Goal: Task Accomplishment & Management: Manage account settings

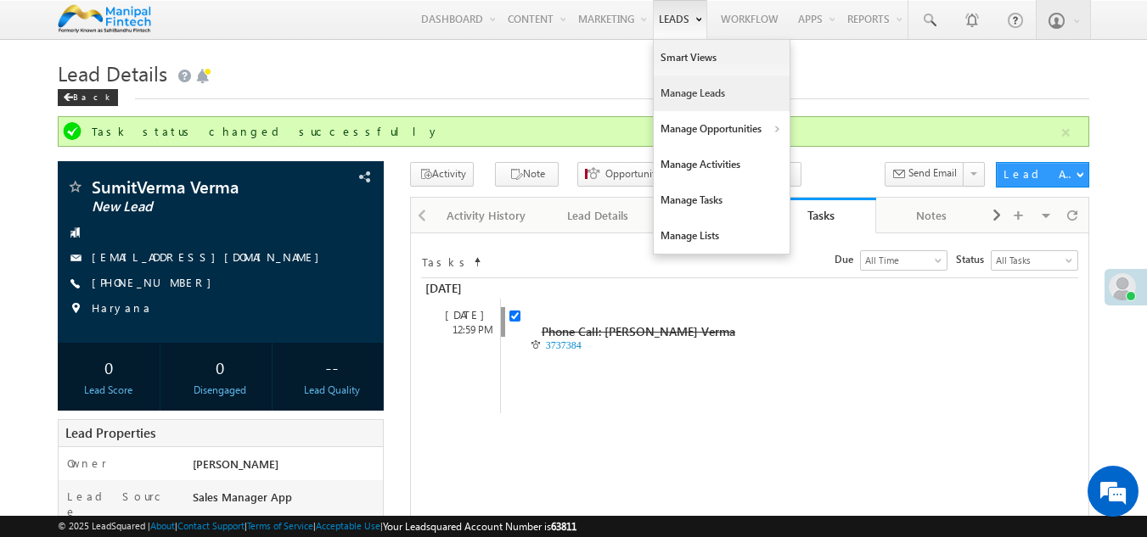
click at [684, 83] on link "Manage Leads" at bounding box center [722, 94] width 136 height 36
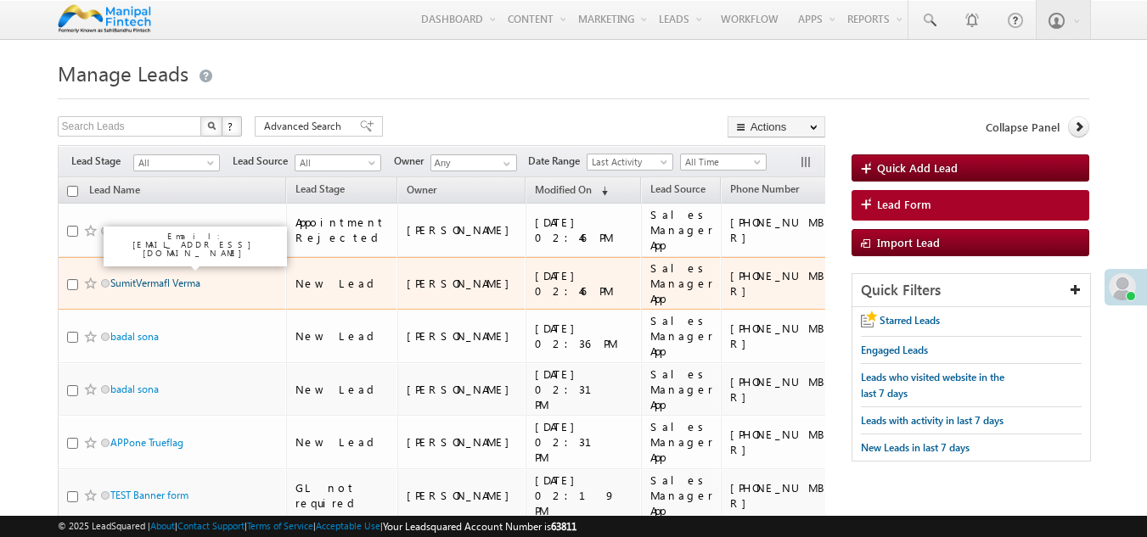
click at [152, 277] on link "SumitVermafl Verma" at bounding box center [155, 283] width 90 height 13
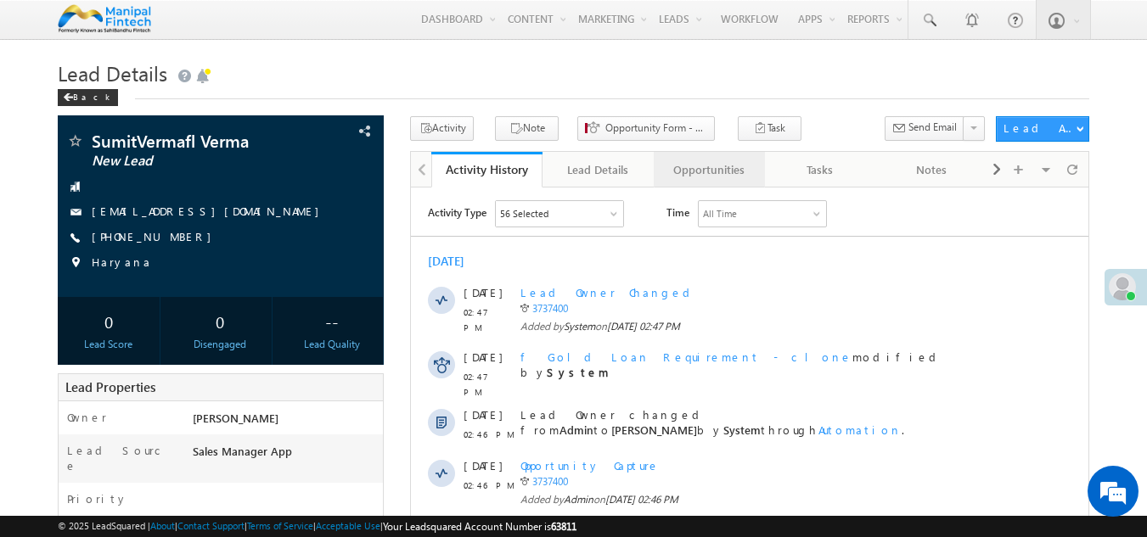
click at [731, 167] on div "Opportunities" at bounding box center [708, 170] width 82 height 20
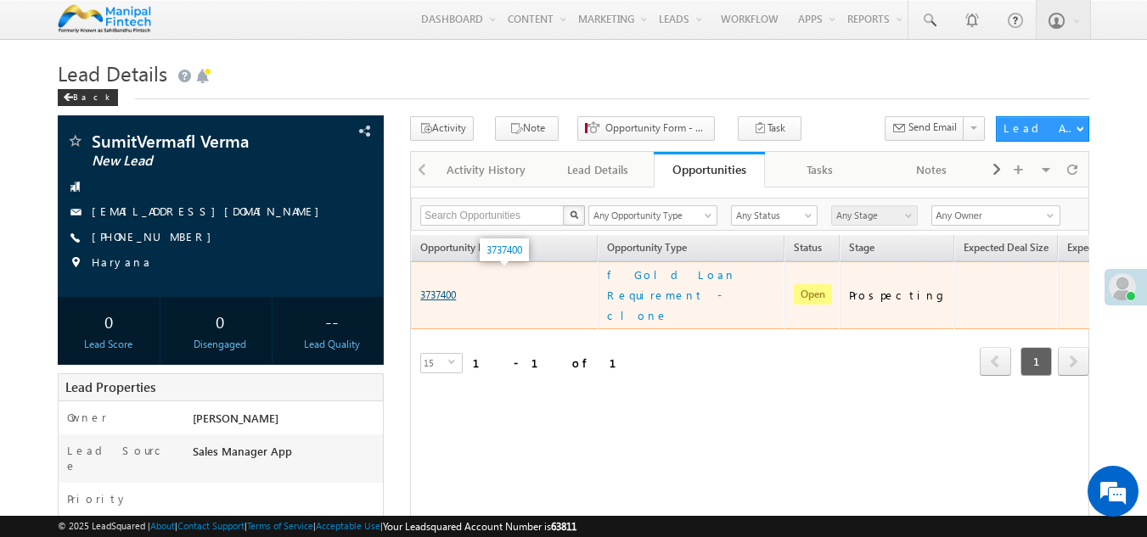
click at [447, 289] on link "3737400" at bounding box center [438, 295] width 36 height 13
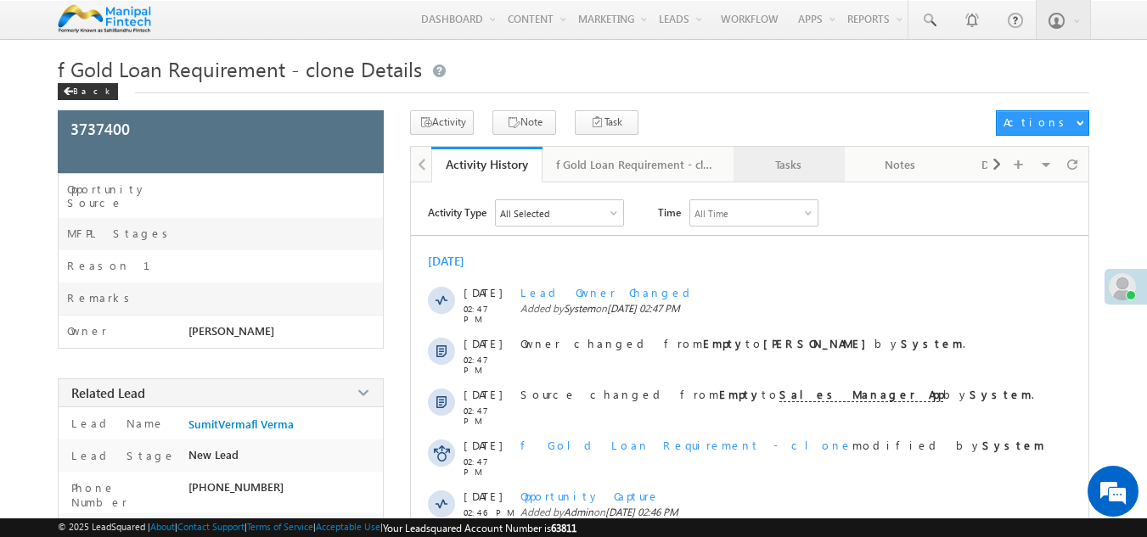
click at [780, 174] on div "Tasks" at bounding box center [788, 165] width 82 height 20
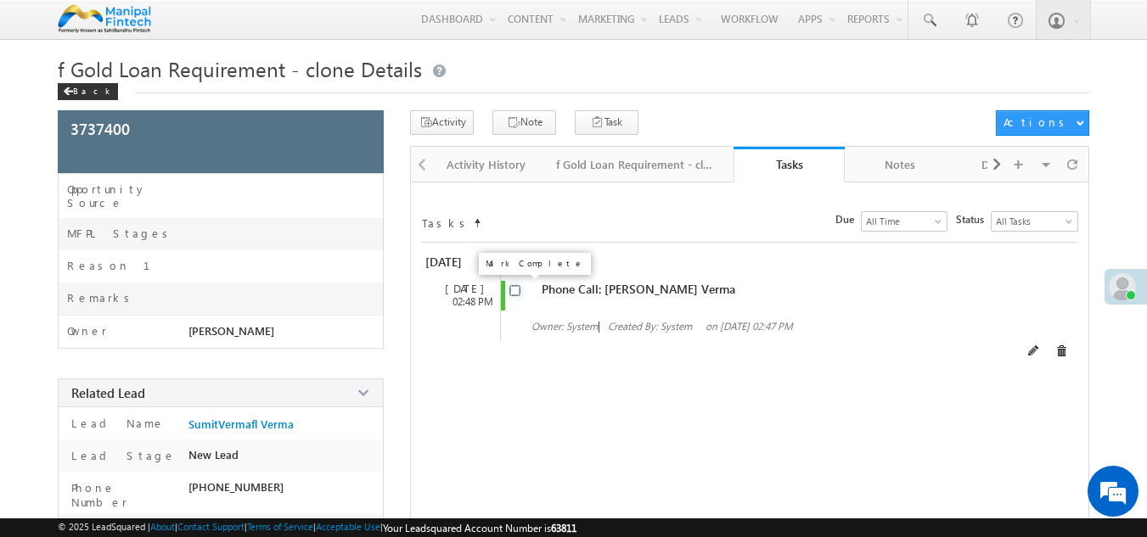
click at [516, 288] on input "checkbox" at bounding box center [514, 290] width 11 height 11
checkbox input "false"
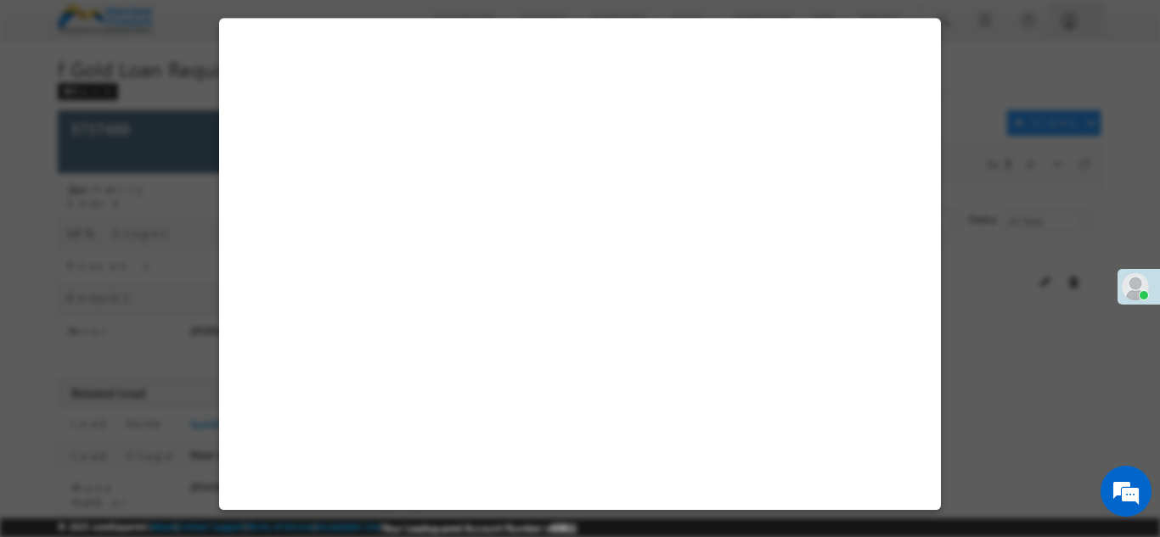
select select "Sales Manager App"
select select "Fresh Lead"
select select "Doorstep"
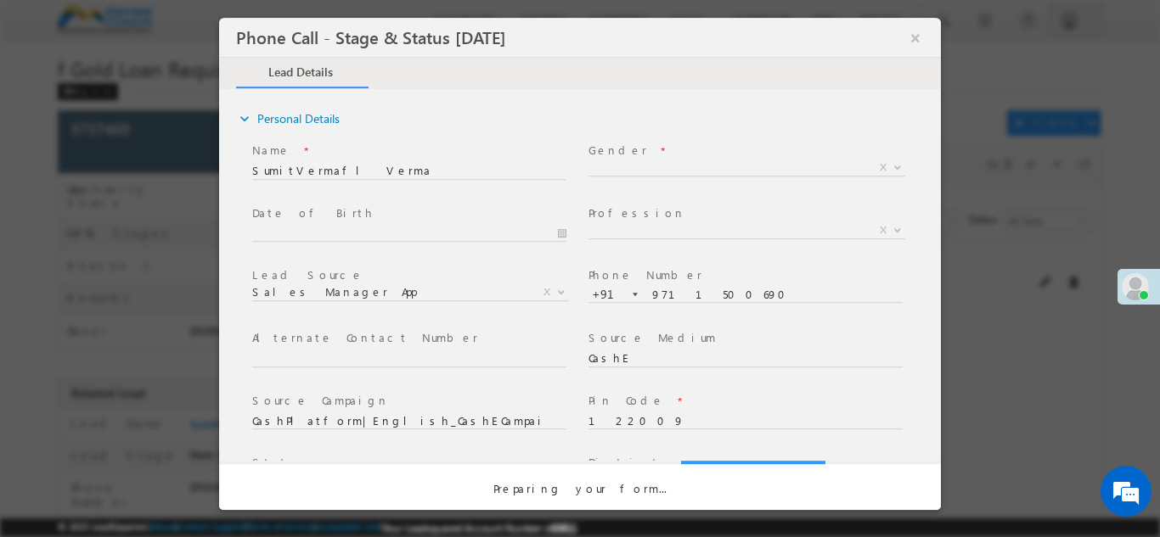
select select "Open"
select select "Fresh Lead"
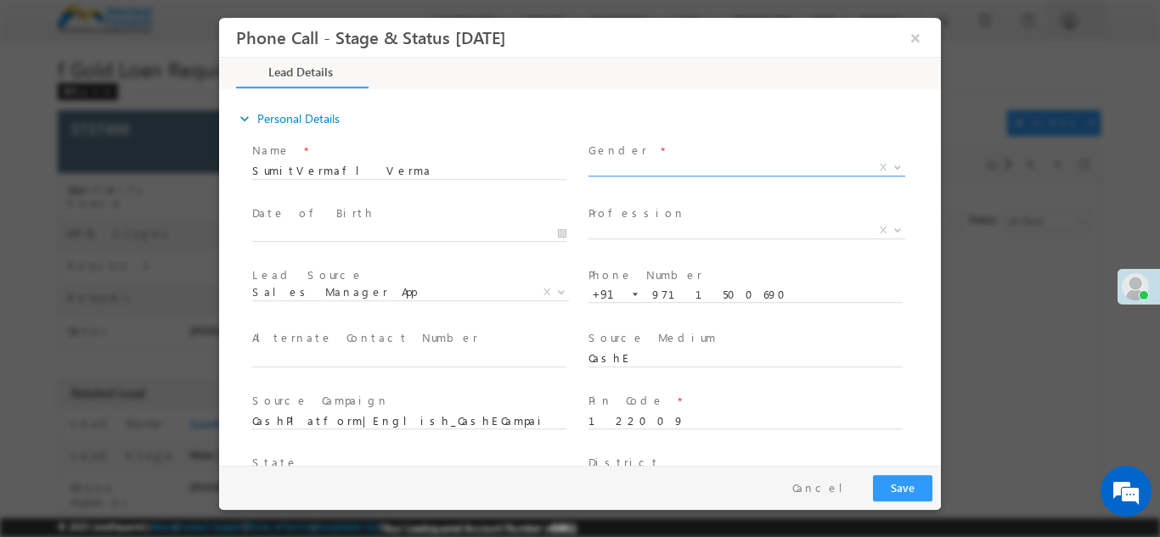
type input "09/30/25 2:48 PM"
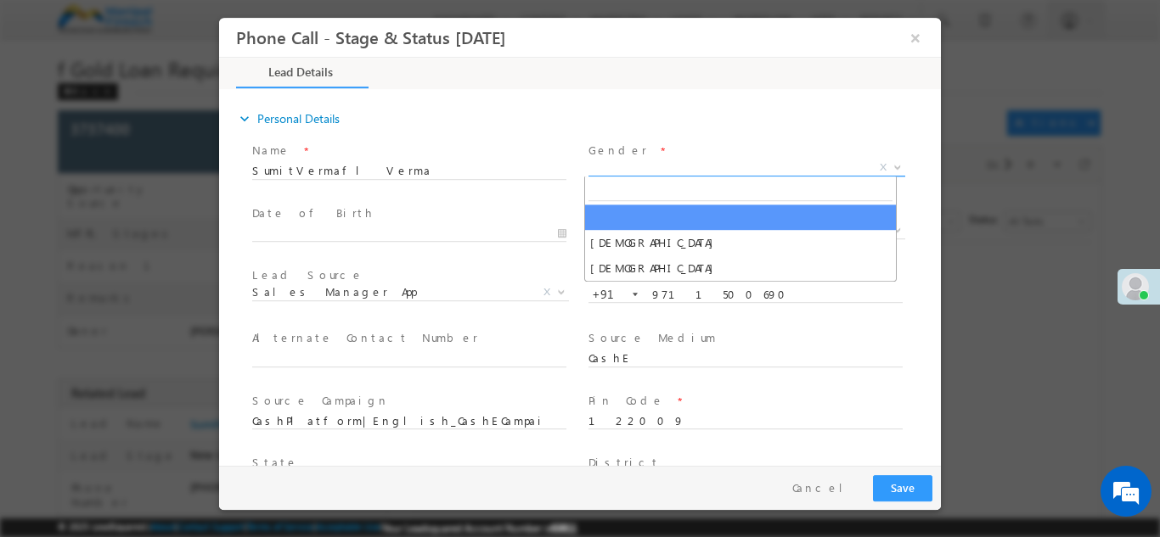
click at [723, 164] on span "X" at bounding box center [746, 167] width 317 height 17
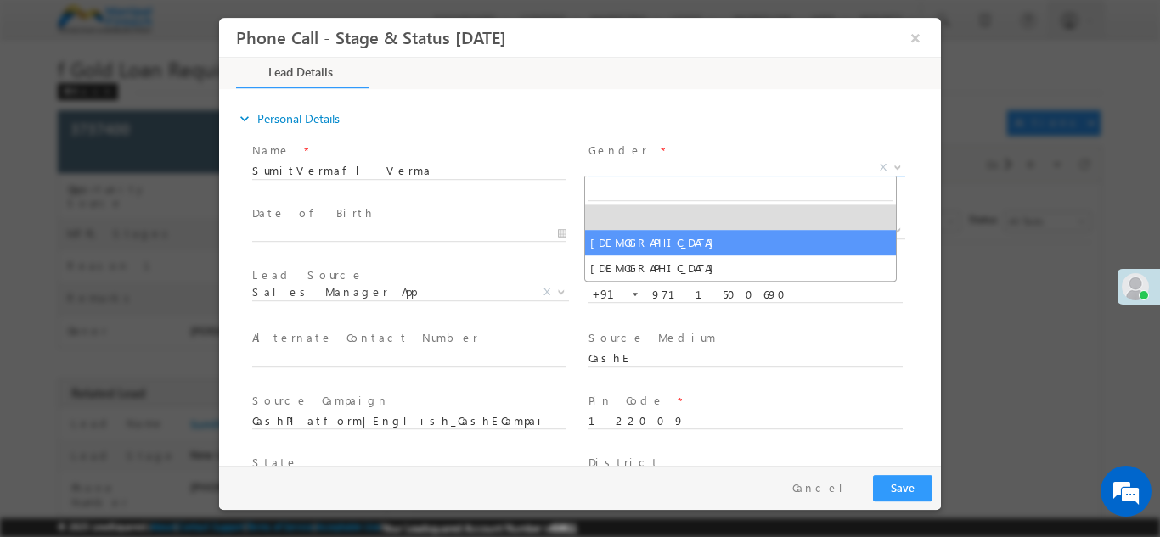
select select "Male"
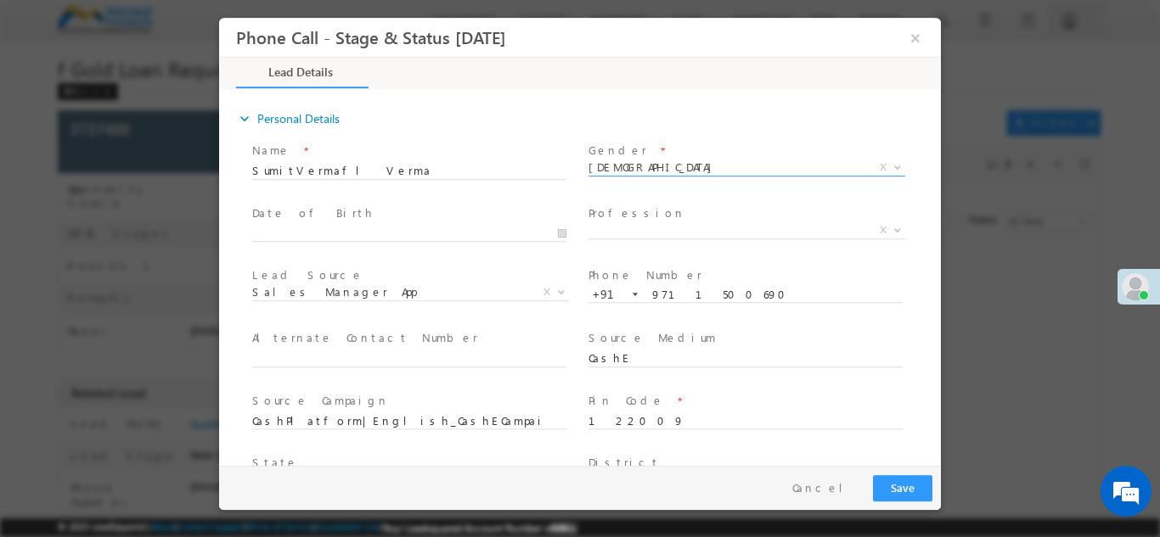
type input "0"
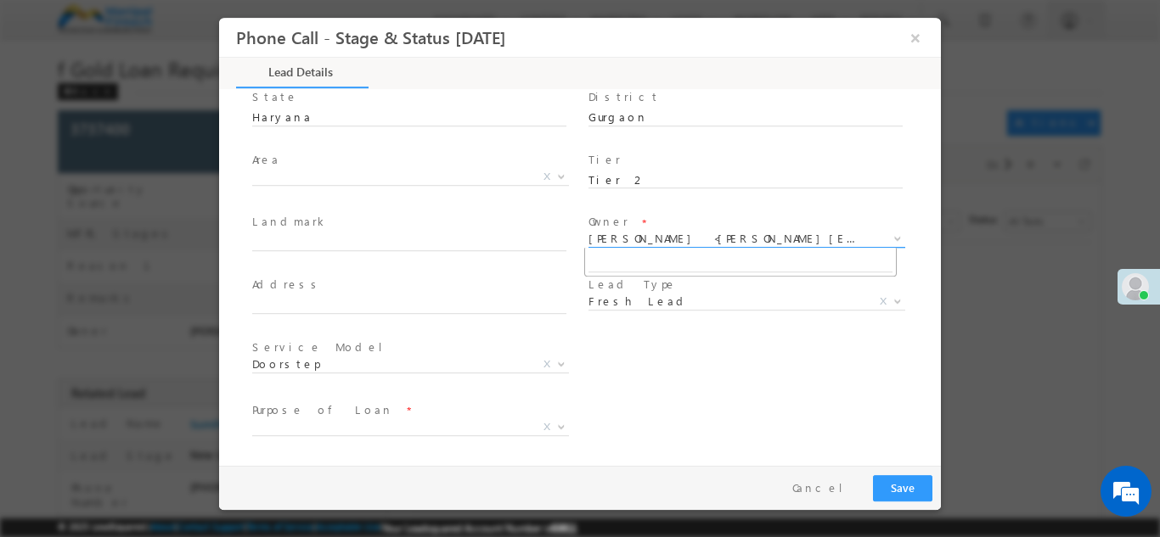
click at [657, 241] on span "Balram Sharma <balram.sharma+1@sahibandhu.com>" at bounding box center [726, 237] width 276 height 15
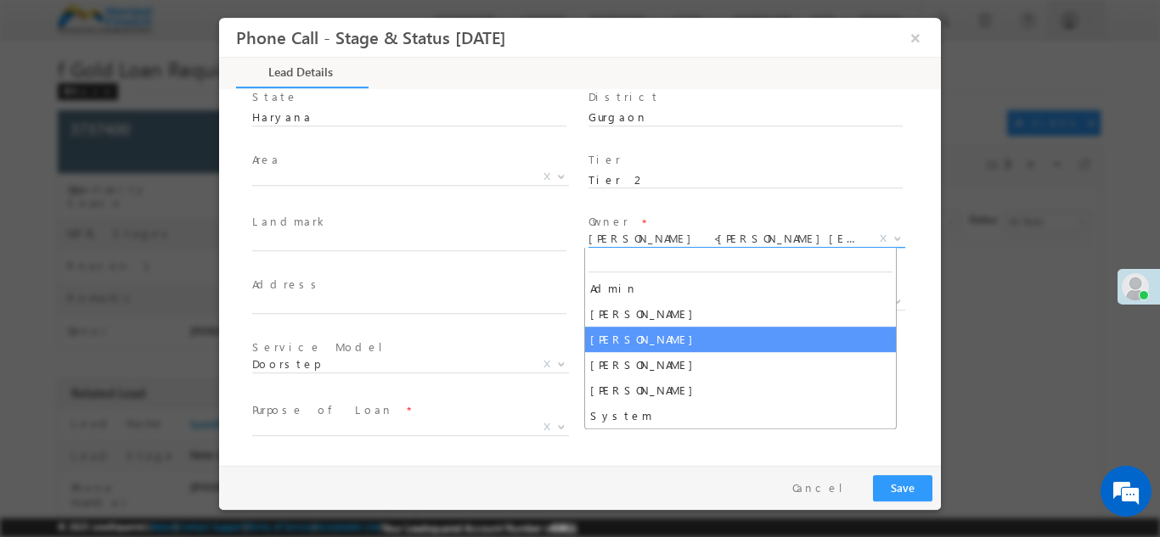
scroll to position [366, 0]
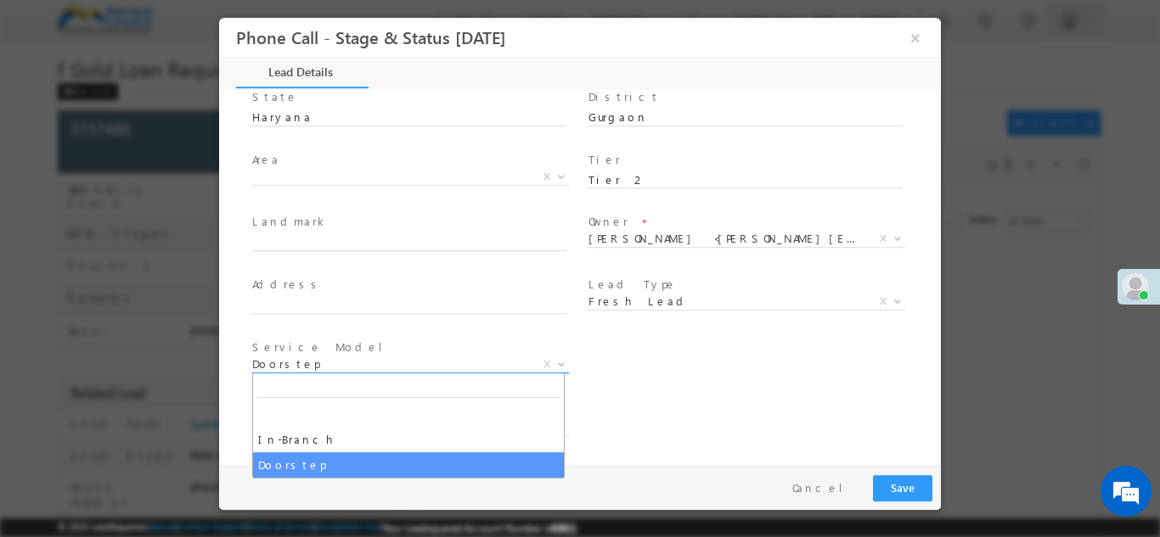
click at [477, 366] on span "Doorstep" at bounding box center [390, 363] width 276 height 15
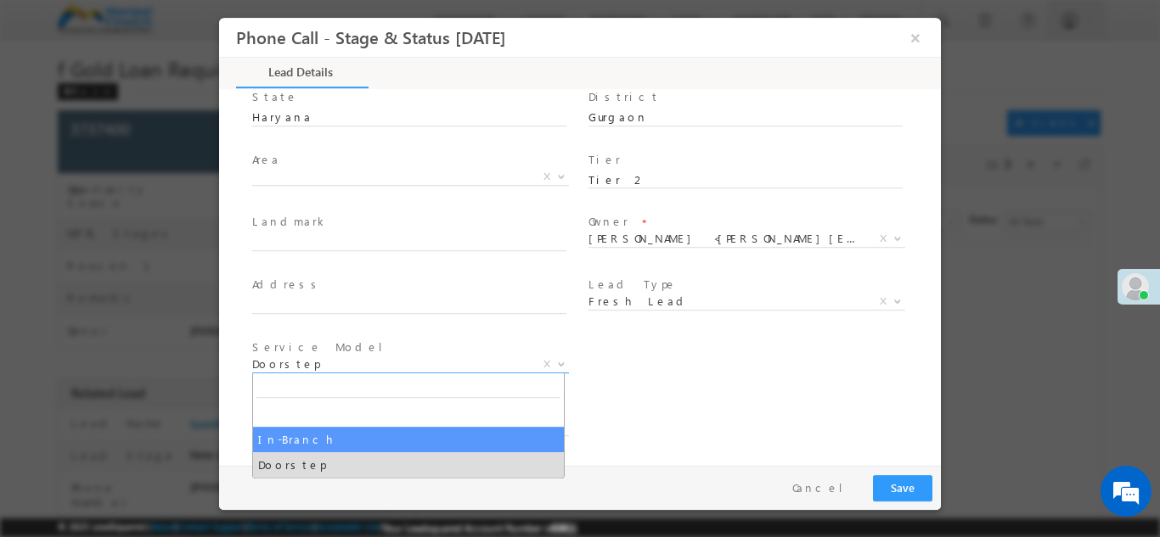
select select "In-Branch"
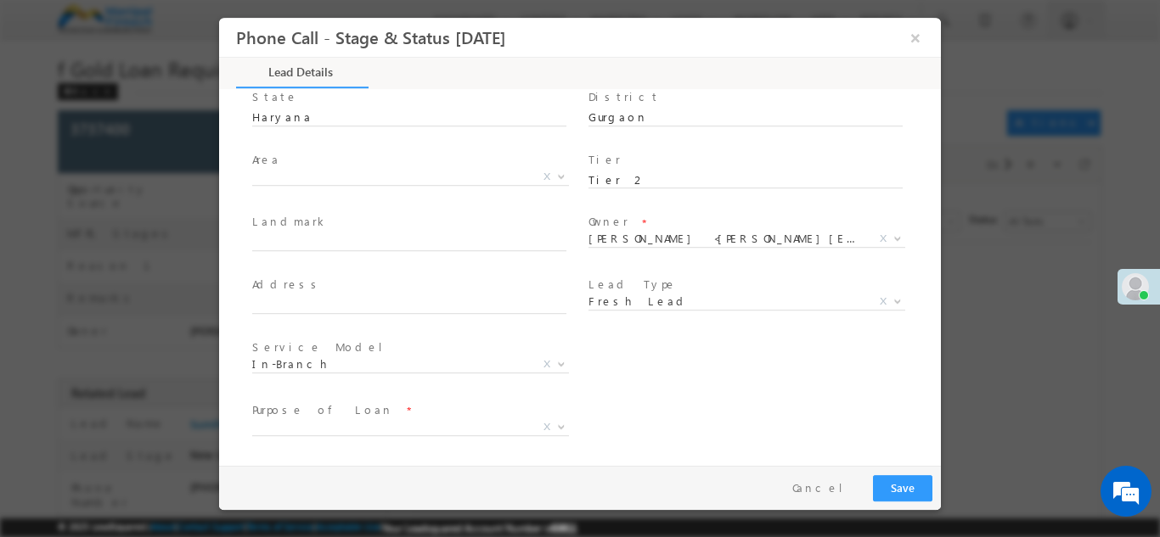
click at [705, 323] on span at bounding box center [744, 321] width 313 height 19
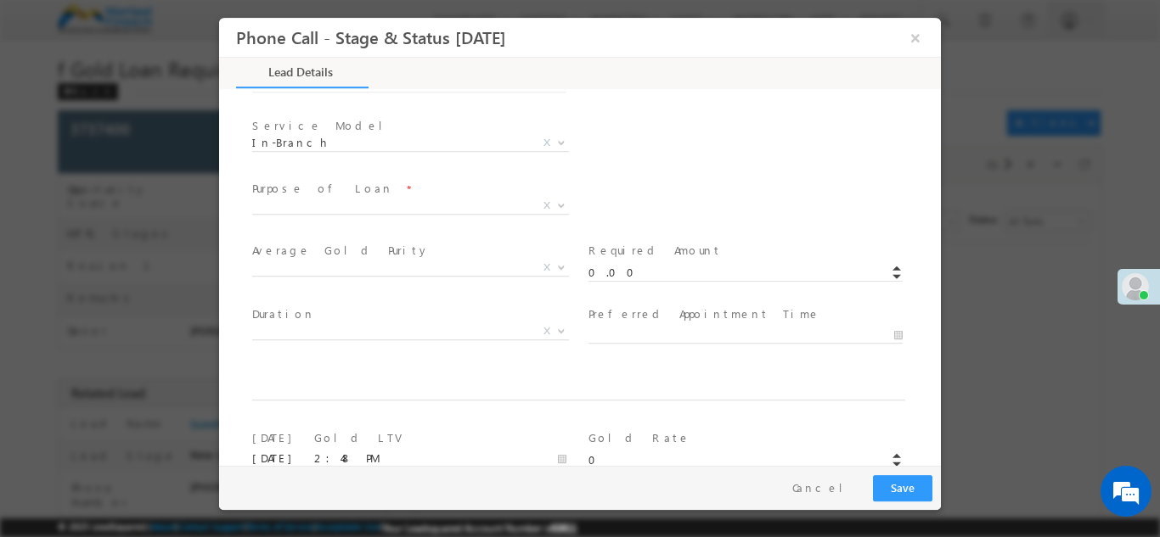
scroll to position [592, 0]
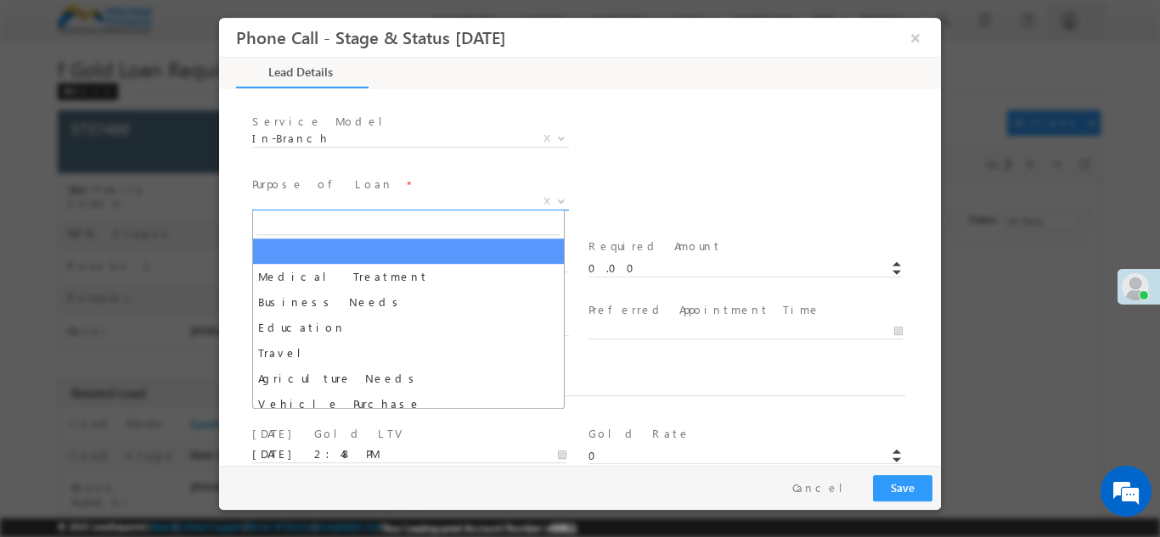
click at [396, 206] on span "X" at bounding box center [410, 201] width 317 height 17
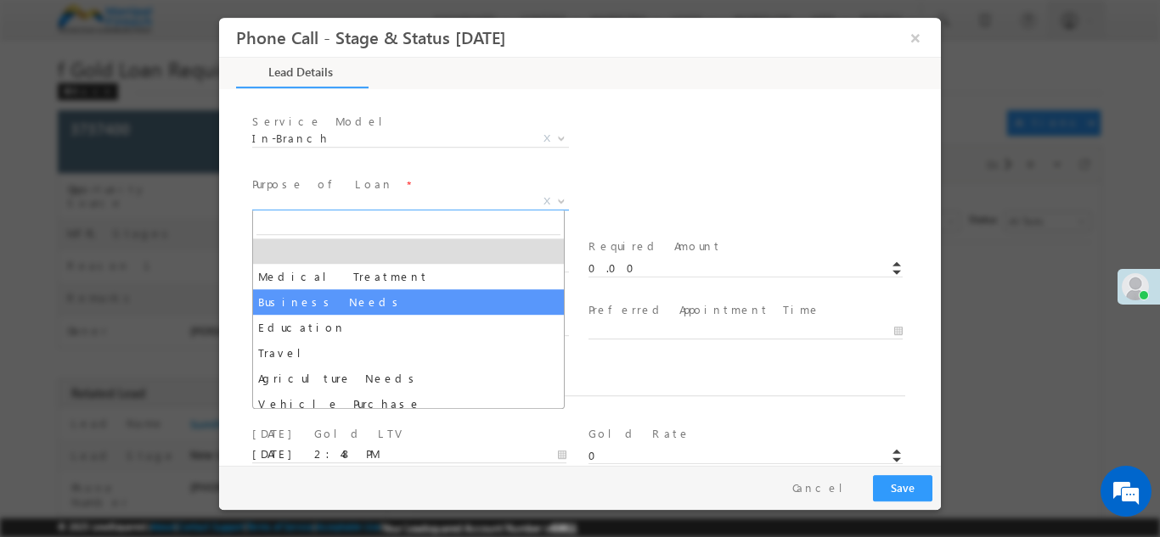
select select "Business Needs"
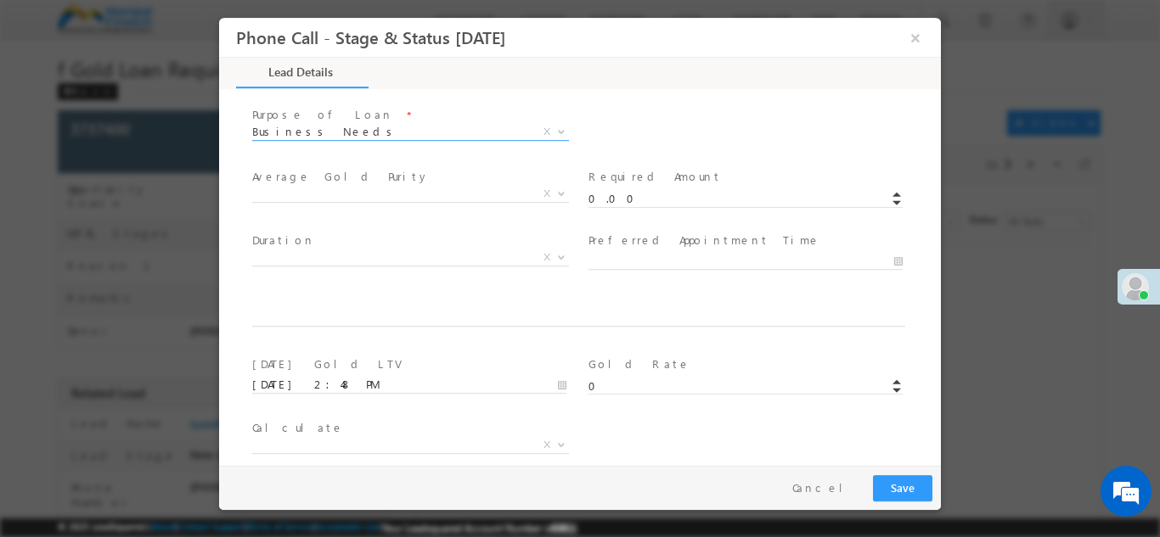
scroll to position [662, 0]
click at [629, 202] on input "0.00" at bounding box center [745, 197] width 314 height 17
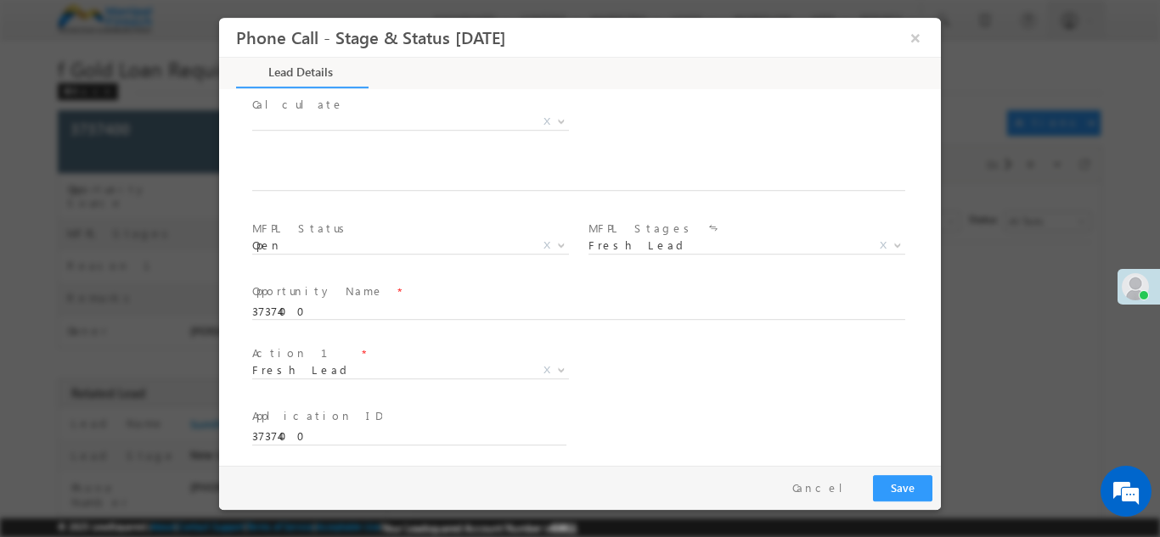
scroll to position [992, 0]
type input "100000.00"
click at [313, 362] on span "Fresh Lead" at bounding box center [390, 362] width 276 height 15
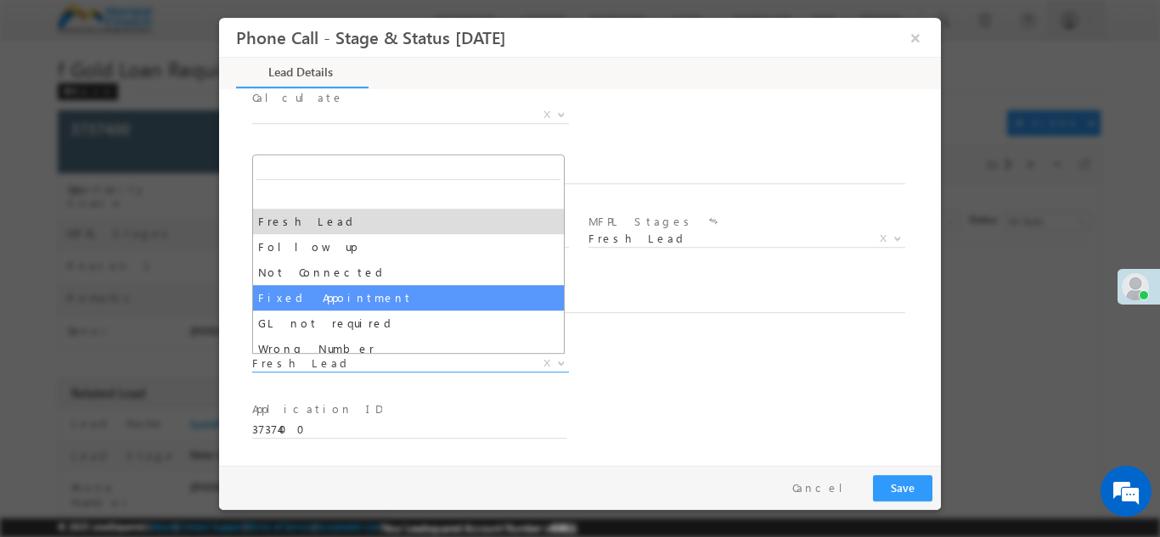
select select "Fixed Appointment"
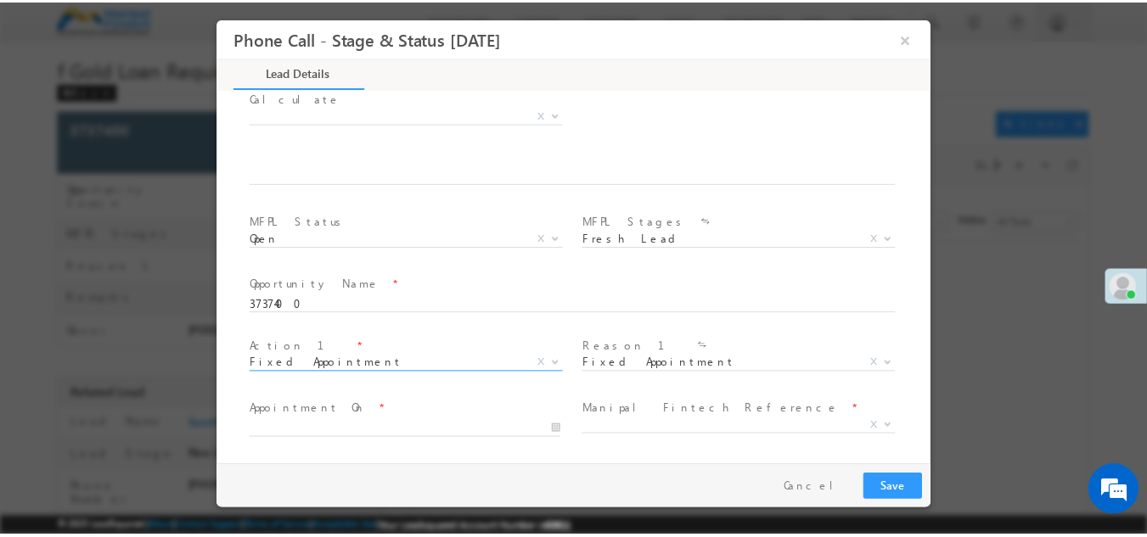
scroll to position [1116, 0]
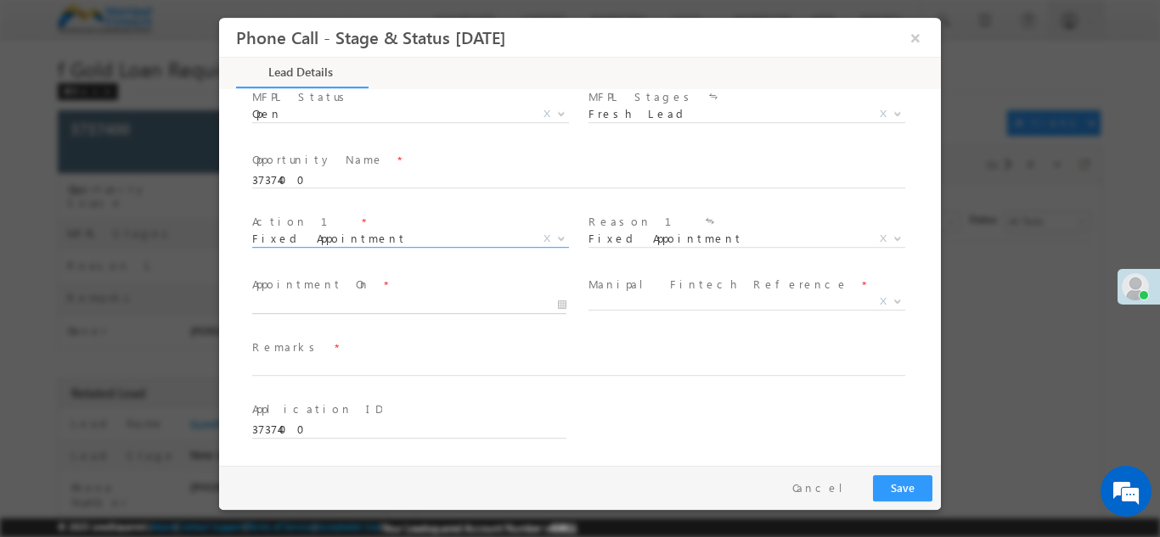
type input "09/30/25 2:49 PM"
type input "49"
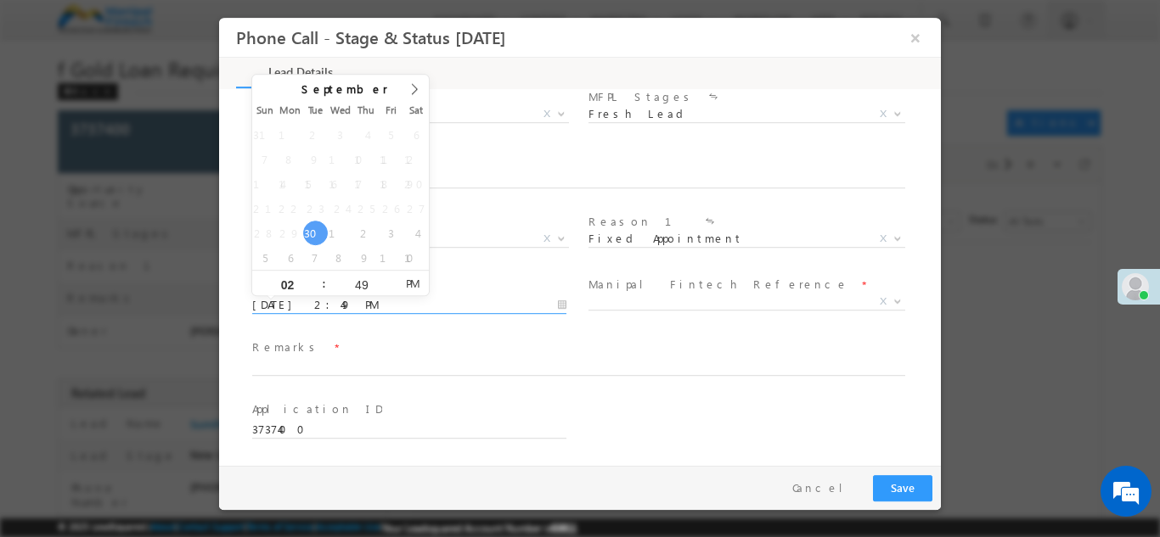
click at [443, 301] on input "09/30/25 2:49 PM" at bounding box center [409, 304] width 314 height 17
type input "09/30/25 3:49 PM"
type input "03"
click at [319, 274] on span at bounding box center [317, 276] width 12 height 13
click at [367, 288] on input "49" at bounding box center [361, 283] width 70 height 11
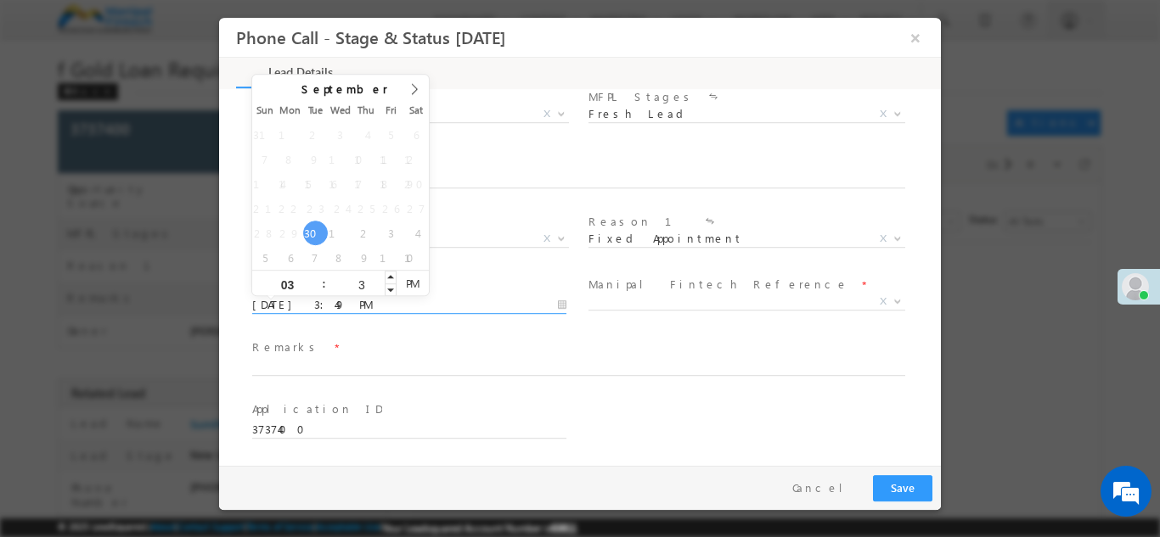
type input "30"
type input "09/30/25 3:30 PM"
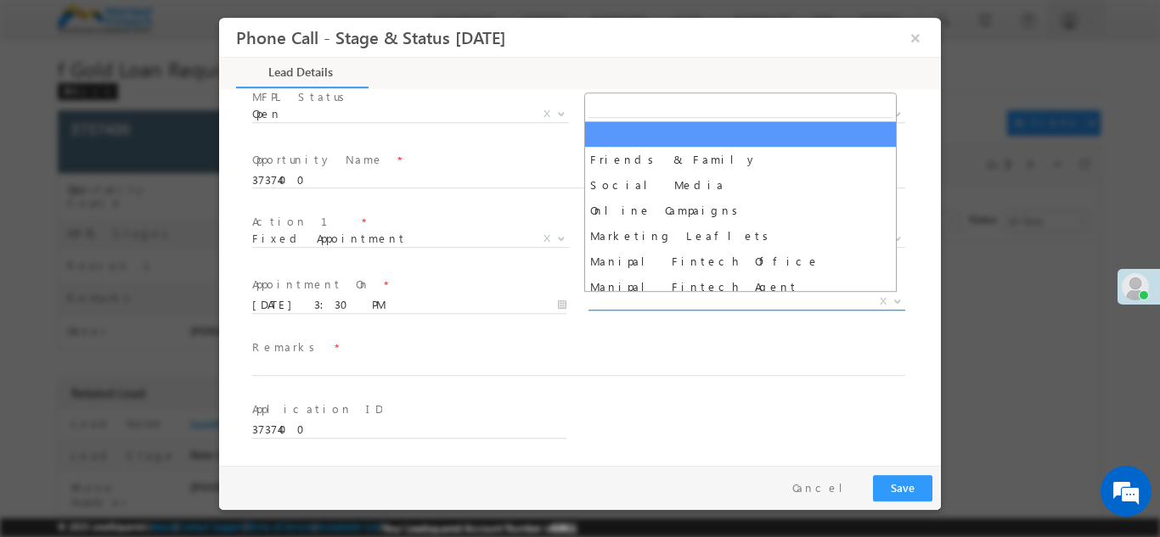
click at [659, 301] on span "X" at bounding box center [746, 301] width 317 height 17
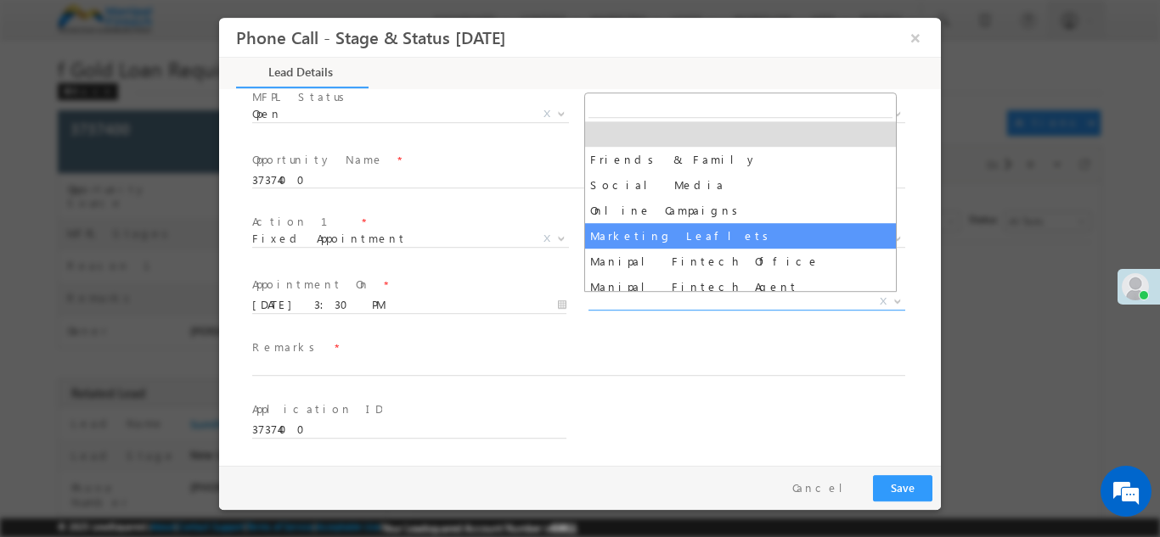
select select "Marketing Leaflets"
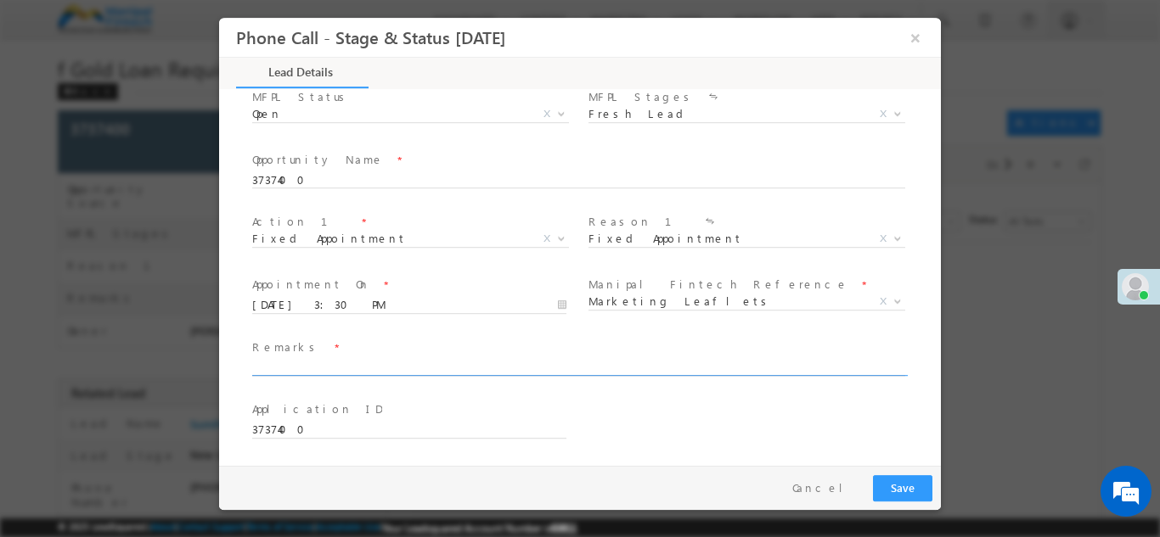
click at [543, 361] on input "text" at bounding box center [578, 367] width 653 height 17
type input "ok"
click at [925, 484] on button "Save" at bounding box center [902, 488] width 59 height 26
